Goal: Transaction & Acquisition: Book appointment/travel/reservation

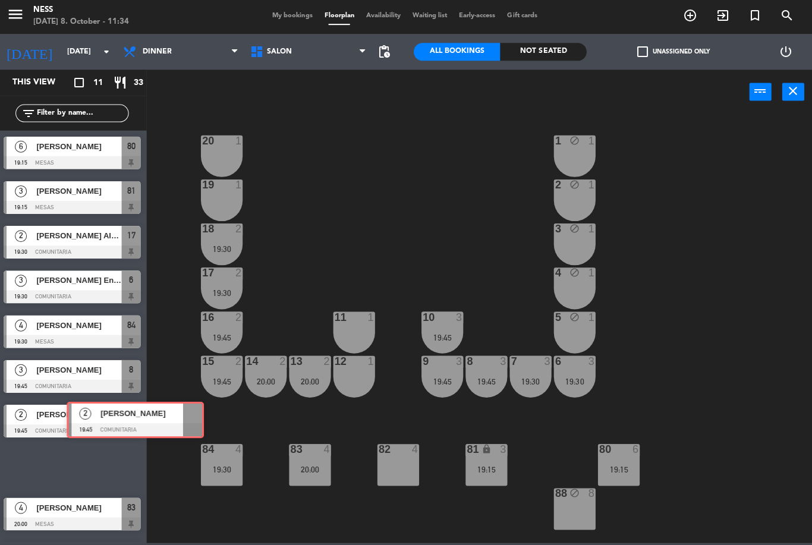
scroll to position [2, 2]
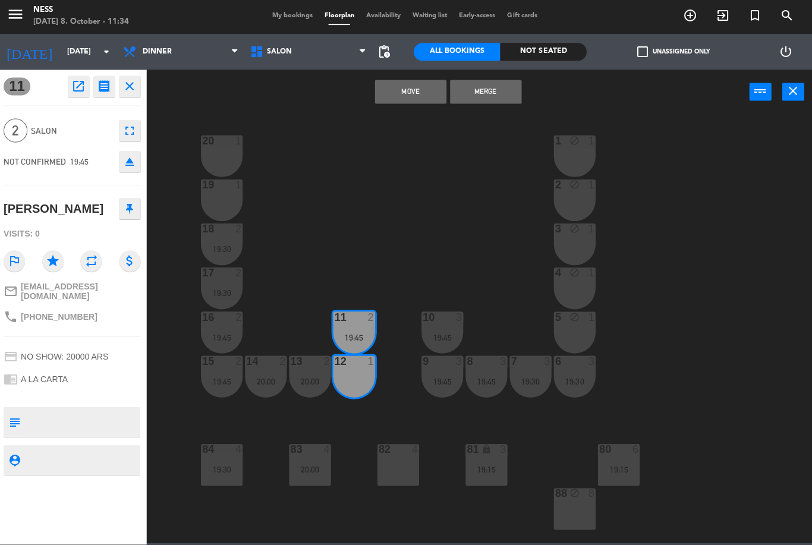
click at [488, 102] on button "Merge" at bounding box center [486, 93] width 71 height 24
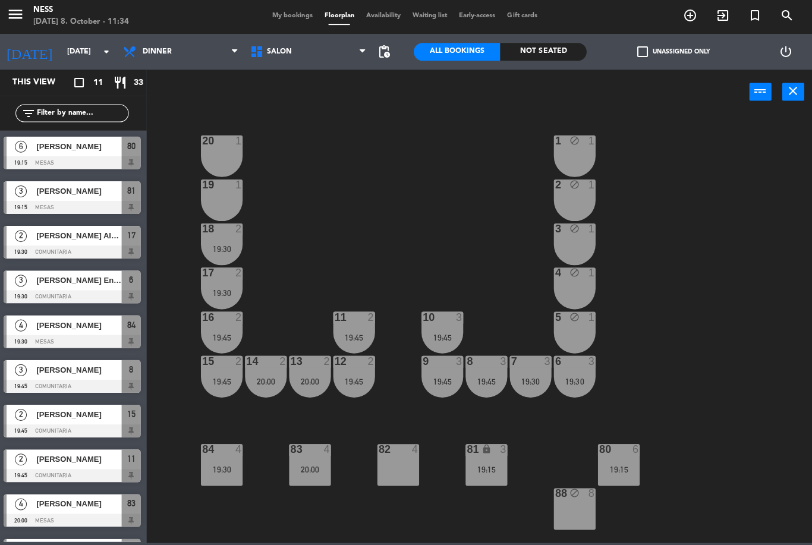
click at [82, 52] on input "[DATE]" at bounding box center [113, 53] width 100 height 20
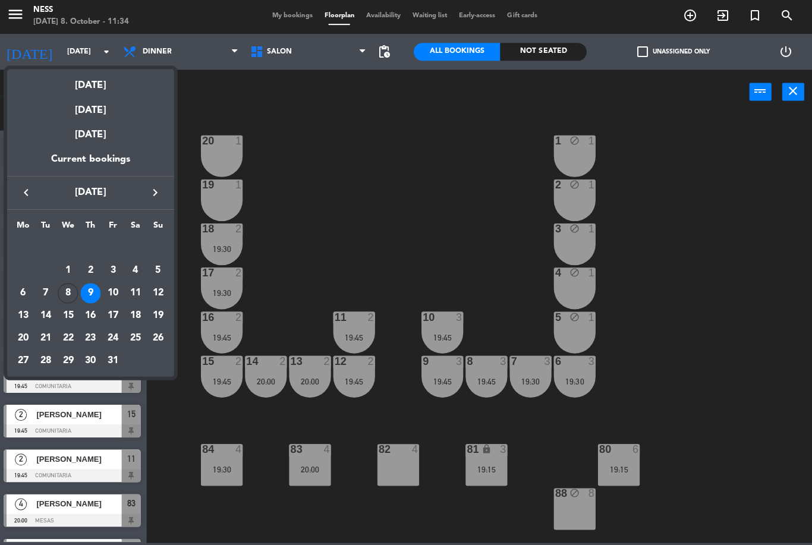
click at [70, 291] on div "8" at bounding box center [70, 294] width 20 height 20
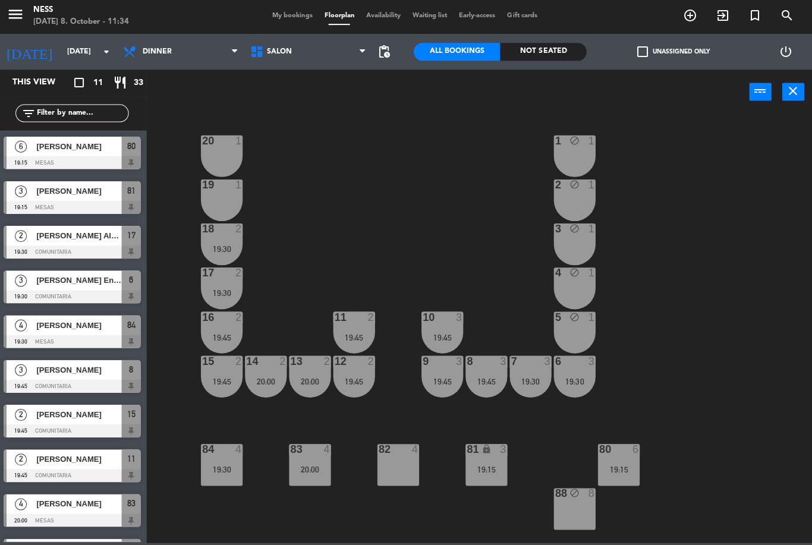
type input "[DATE]"
click at [782, 21] on icon "search" at bounding box center [787, 17] width 14 height 14
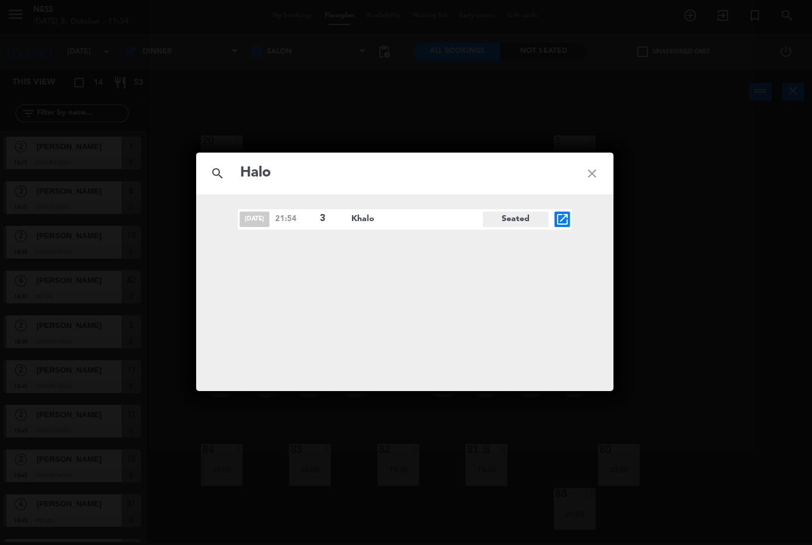
type input "Halo"
click at [556, 213] on icon "open_in_new" at bounding box center [563, 220] width 14 height 14
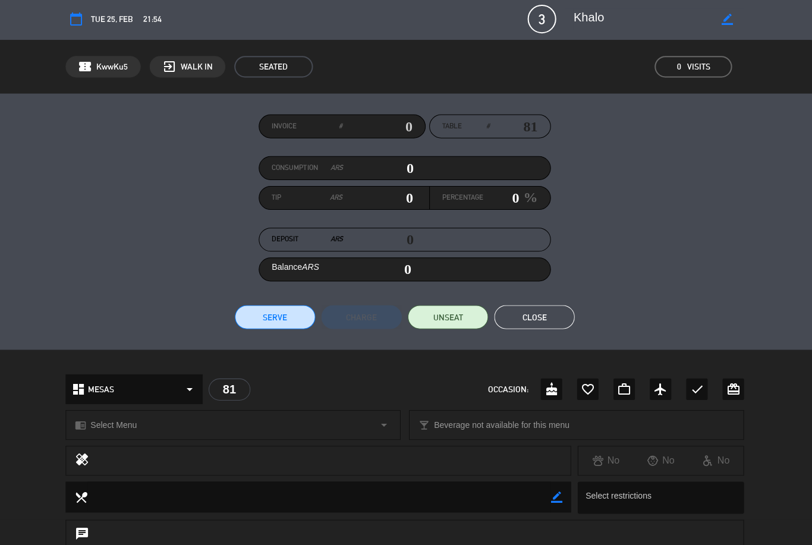
click at [550, 311] on button "Close" at bounding box center [535, 318] width 80 height 24
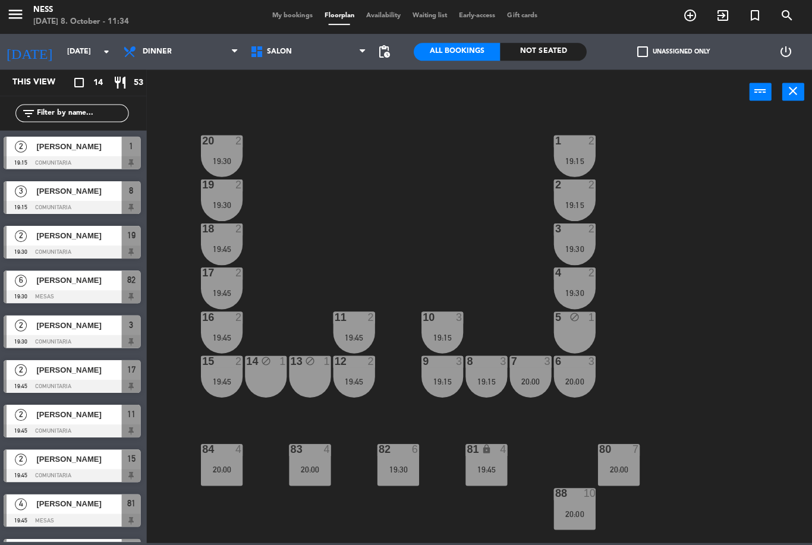
click at [782, 25] on span "search" at bounding box center [787, 17] width 32 height 20
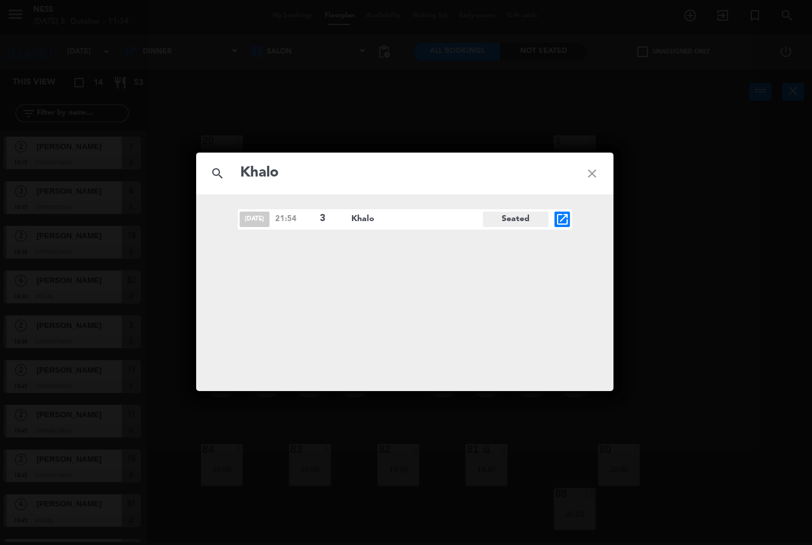
type input "Khalo"
click at [590, 169] on icon "close" at bounding box center [592, 174] width 43 height 43
click at [588, 179] on icon "close" at bounding box center [592, 174] width 43 height 43
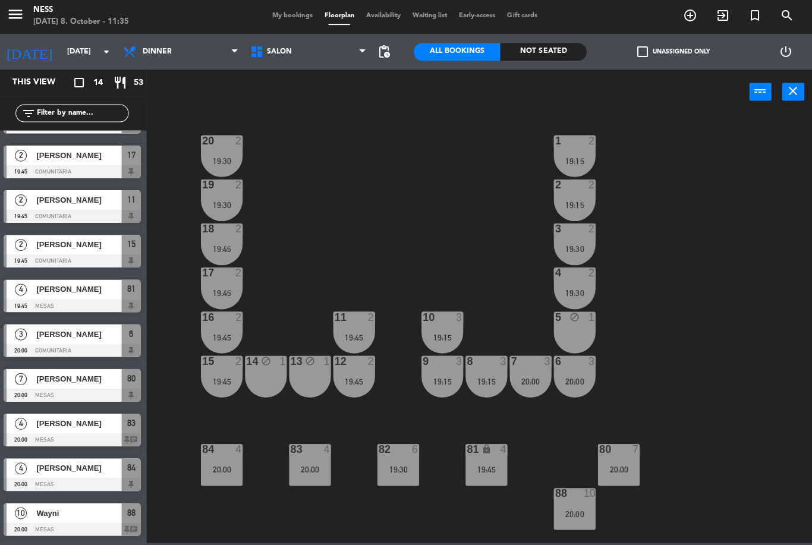
scroll to position [214, 0]
click at [685, 15] on icon "add_circle_outline" at bounding box center [690, 17] width 14 height 14
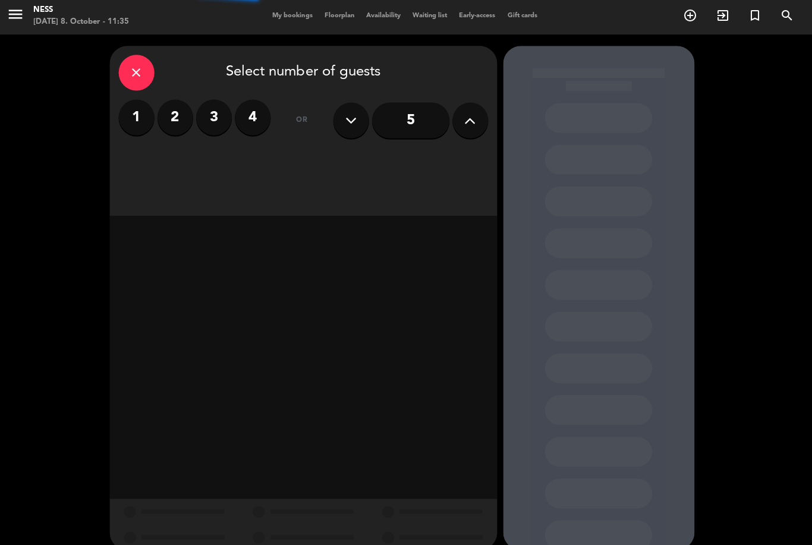
click at [174, 124] on label "2" at bounding box center [177, 119] width 36 height 36
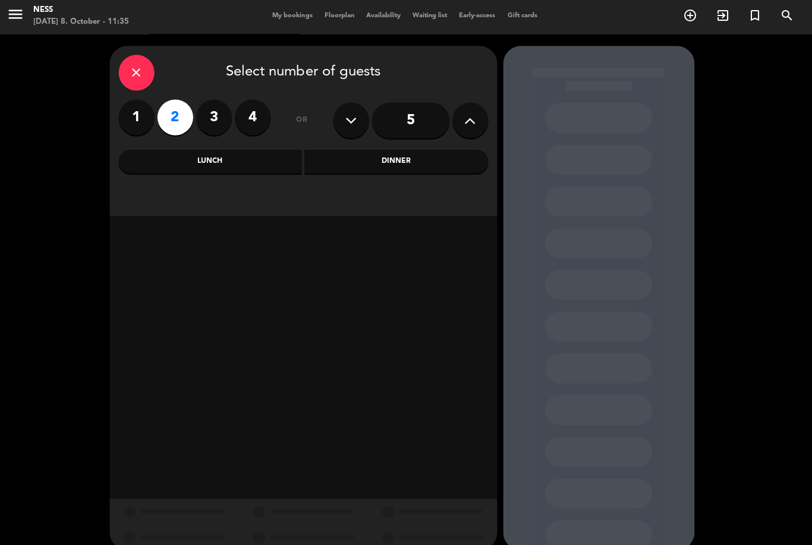
click at [378, 160] on div "Dinner" at bounding box center [397, 163] width 183 height 24
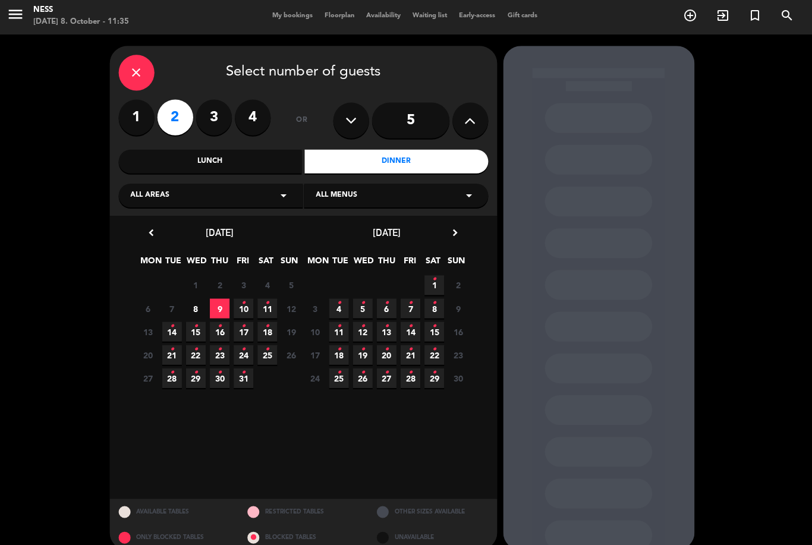
click at [198, 313] on span "8" at bounding box center [198, 310] width 20 height 20
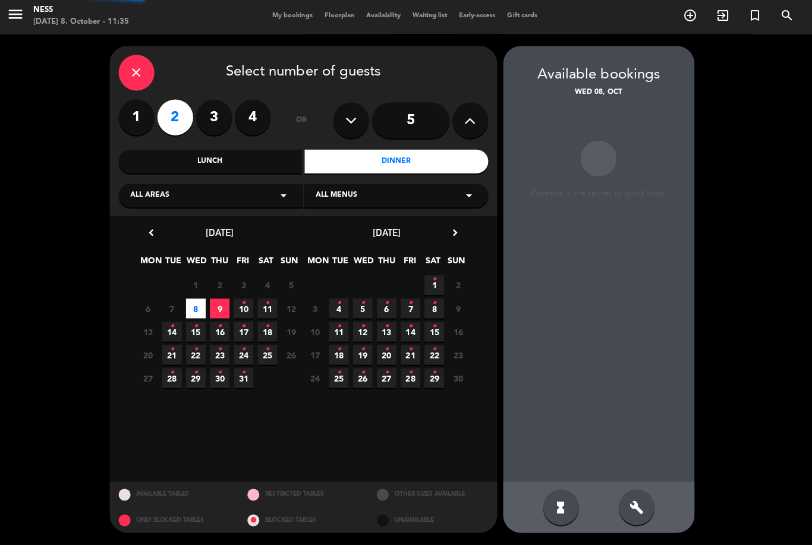
scroll to position [38, 0]
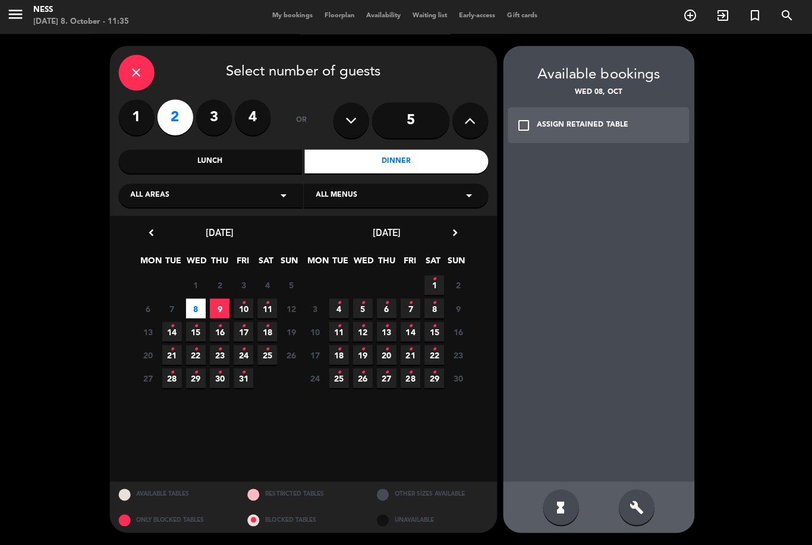
click at [636, 518] on div "build" at bounding box center [637, 508] width 36 height 36
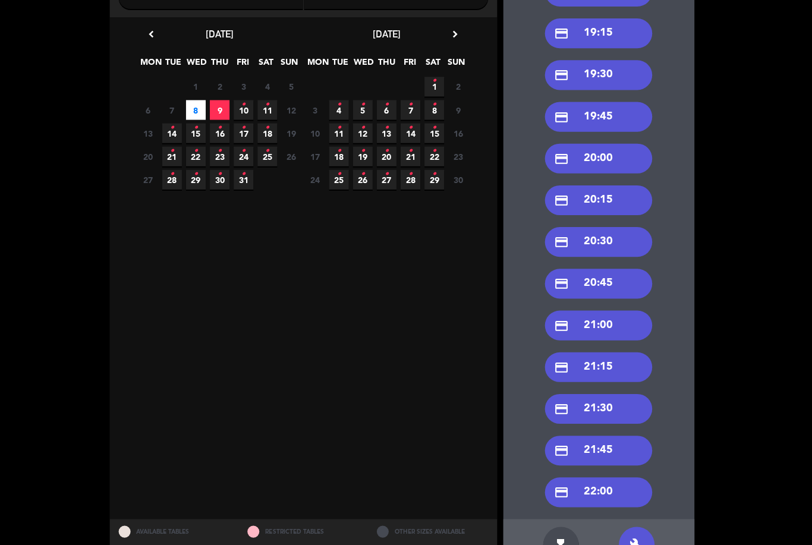
scroll to position [197, 0]
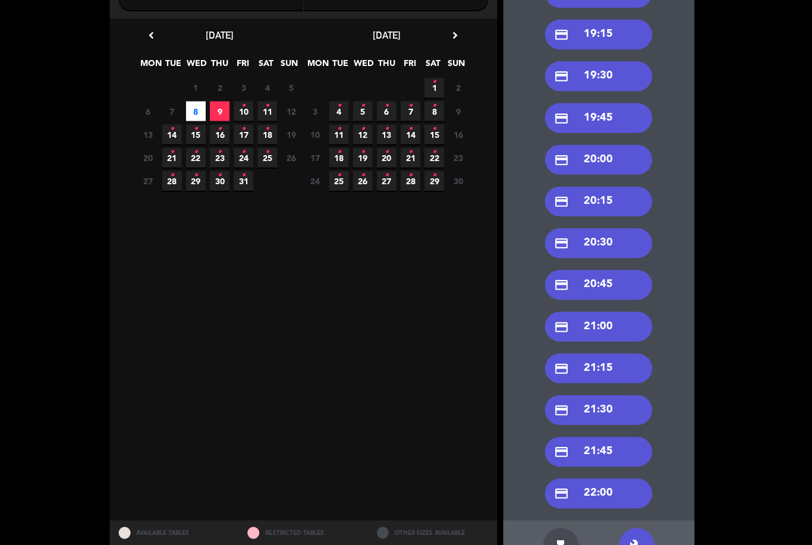
click at [641, 539] on icon "build" at bounding box center [637, 546] width 14 height 14
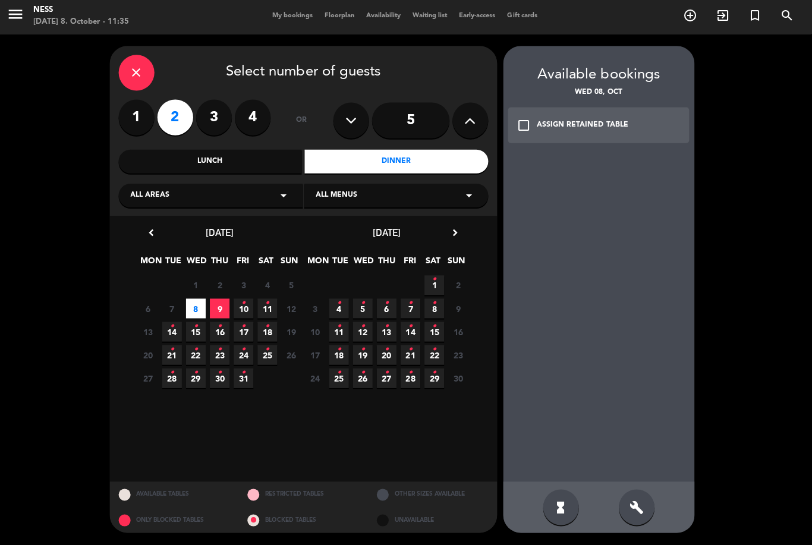
click at [638, 506] on icon "build" at bounding box center [637, 507] width 14 height 14
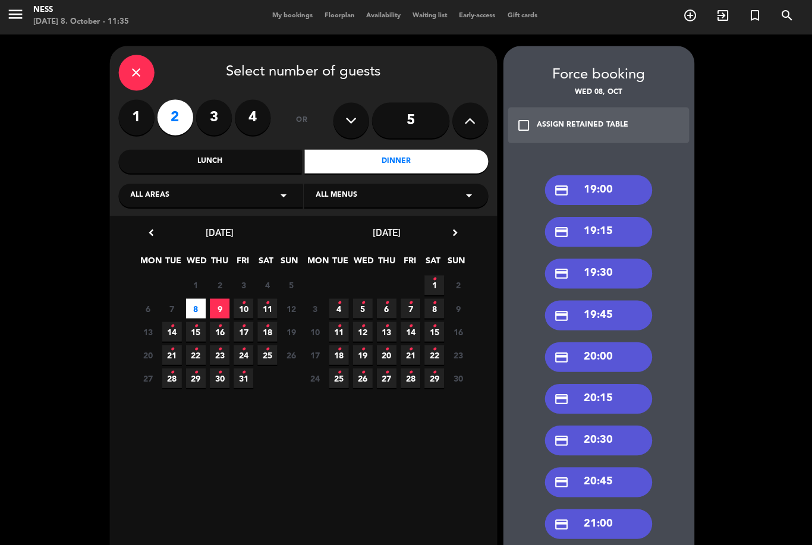
click at [608, 509] on div "credit_card 21:00" at bounding box center [599, 524] width 107 height 30
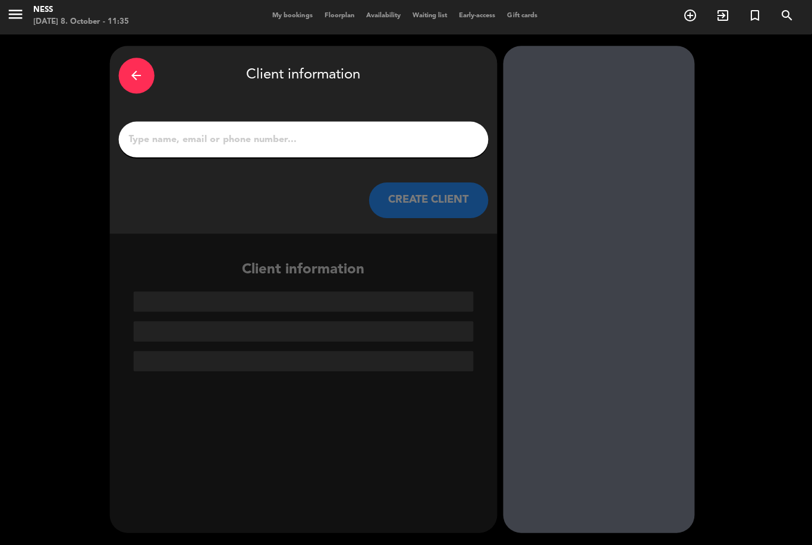
click at [356, 133] on input "1" at bounding box center [305, 141] width 351 height 17
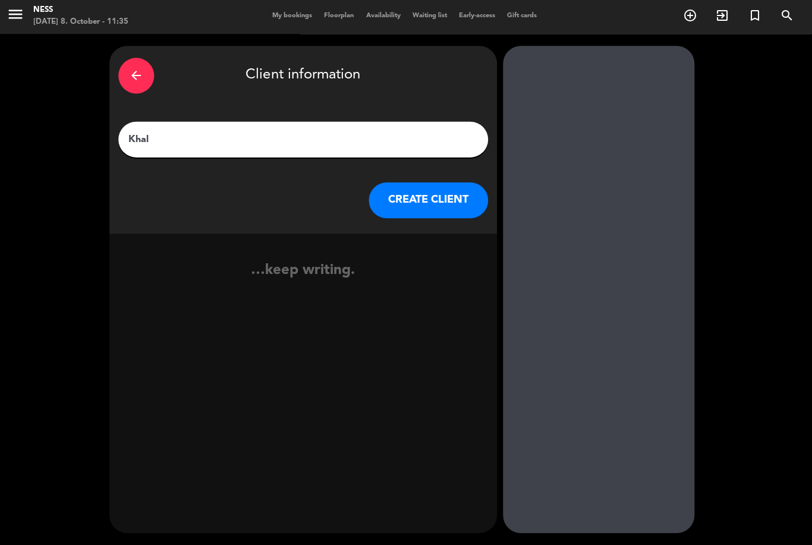
type input "Khalo"
click at [449, 184] on button "CREATE CLIENT" at bounding box center [429, 202] width 119 height 36
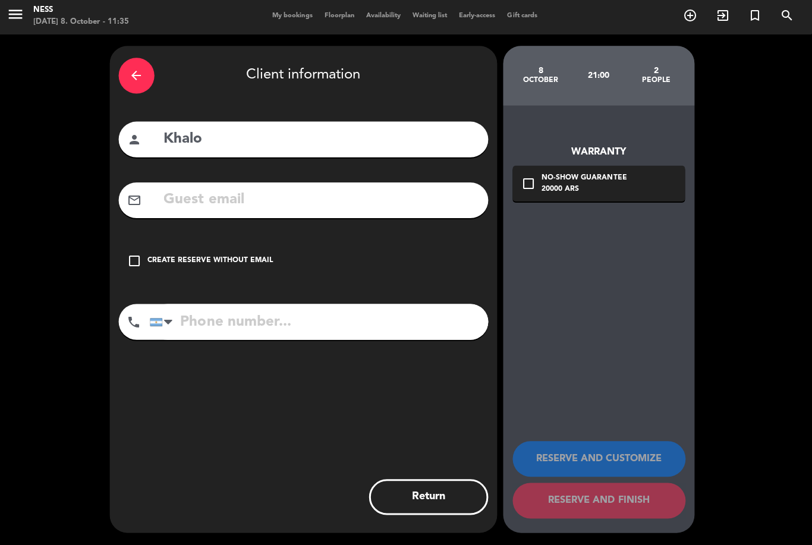
click at [201, 256] on div "Create reserve without email" at bounding box center [212, 262] width 125 height 12
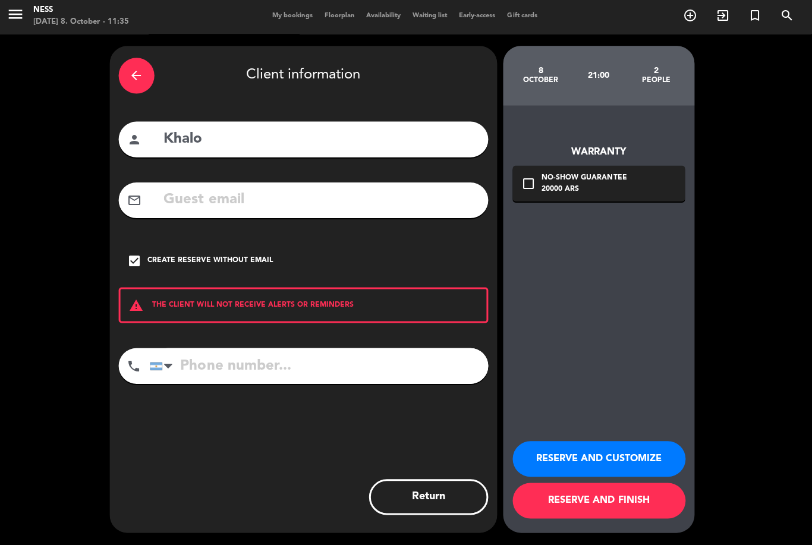
click at [579, 459] on button "RESERVE AND CUSTOMIZE" at bounding box center [599, 460] width 172 height 36
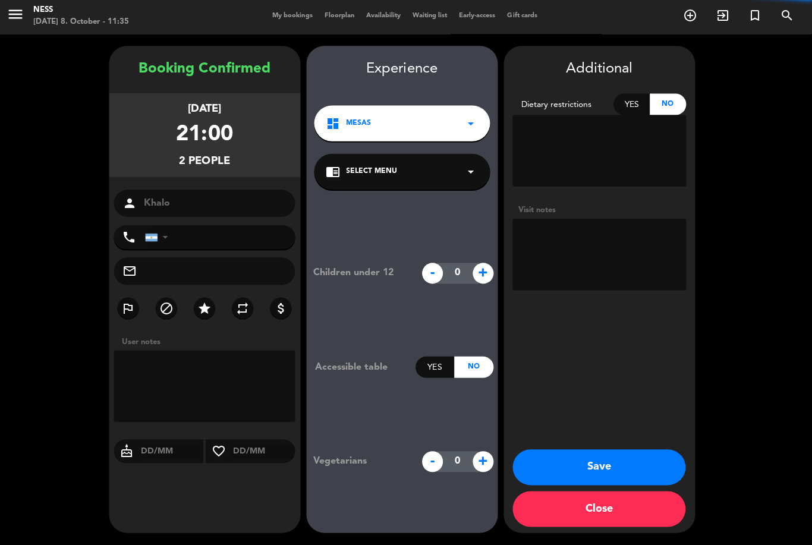
click at [597, 465] on button "Save" at bounding box center [599, 468] width 172 height 36
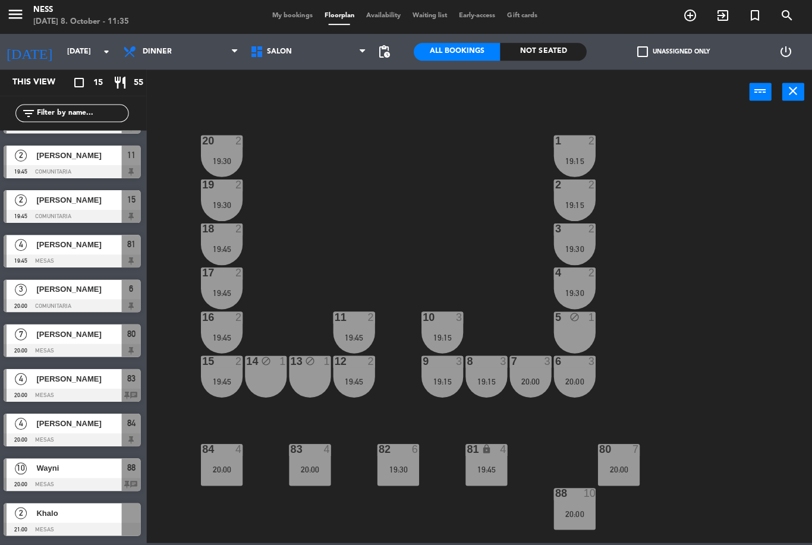
scroll to position [259, 0]
click at [74, 49] on input "[DATE]" at bounding box center [113, 53] width 100 height 20
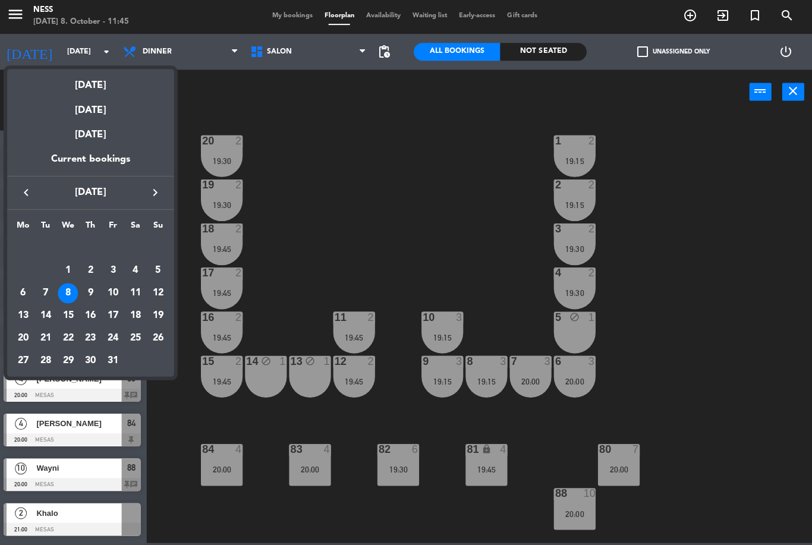
click at [112, 298] on div "10" at bounding box center [115, 294] width 20 height 20
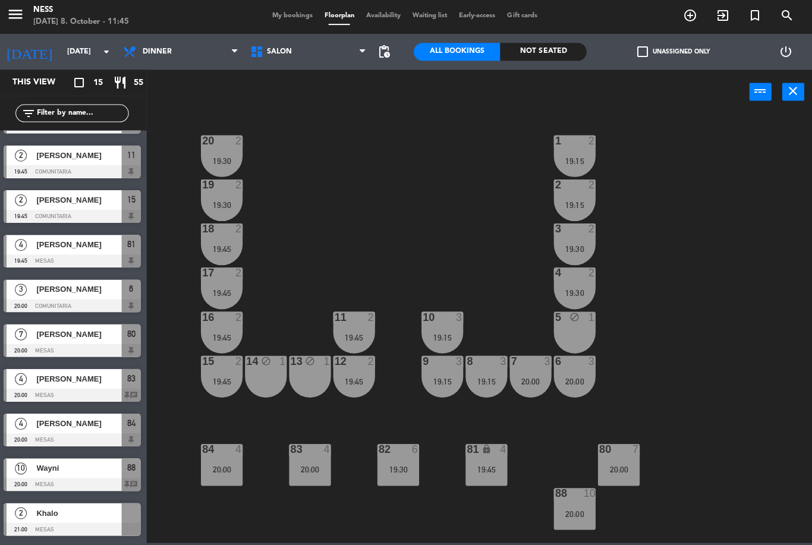
type input "[DATE]"
click at [574, 496] on icon "block" at bounding box center [575, 493] width 10 height 10
